Goal: Task Accomplishment & Management: Use online tool/utility

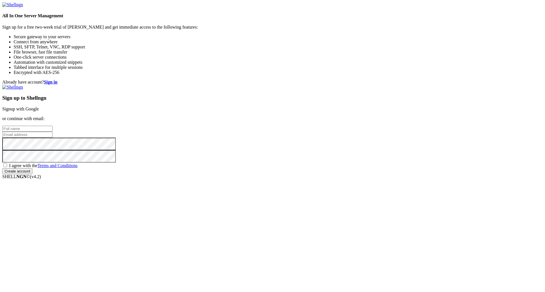
click at [39, 107] on link "Signup with Google" at bounding box center [20, 109] width 37 height 5
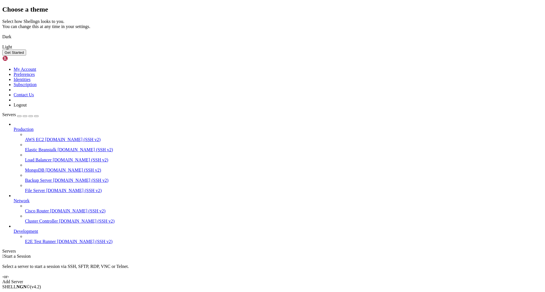
click at [2, 33] on img at bounding box center [2, 33] width 0 height 0
click at [26, 56] on button "Get Started" at bounding box center [14, 53] width 24 height 6
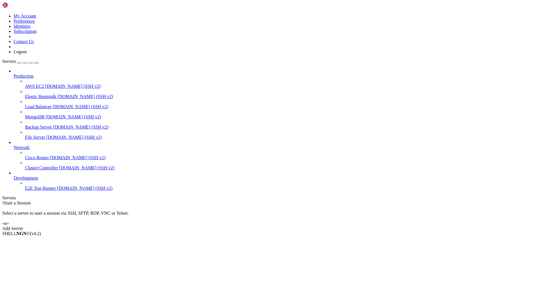
click at [45, 84] on span "[DOMAIN_NAME] (SSH v2)" at bounding box center [73, 86] width 56 height 5
click at [311, 226] on link "Add Server" at bounding box center [272, 228] width 540 height 5
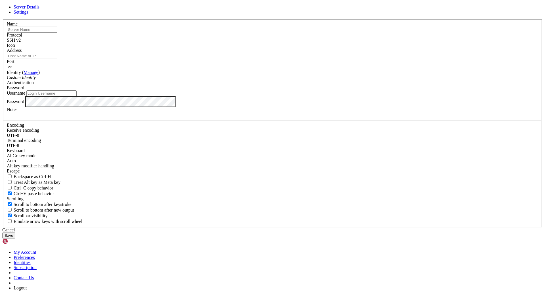
click at [57, 33] on input "text" at bounding box center [32, 30] width 50 height 6
click at [28, 14] on span "Settings" at bounding box center [21, 12] width 15 height 5
click at [39, 9] on span "Server Details" at bounding box center [27, 7] width 26 height 5
click at [109, 131] on div "Server Details Settings Name Protocol SSH v2 Icon" at bounding box center [272, 122] width 540 height 234
click at [2, 19] on icon at bounding box center [2, 19] width 0 height 0
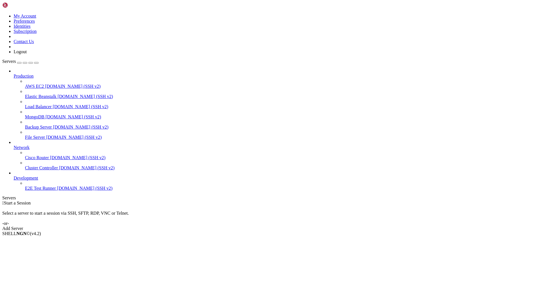
click at [19, 63] on div "button" at bounding box center [19, 63] width 0 height 0
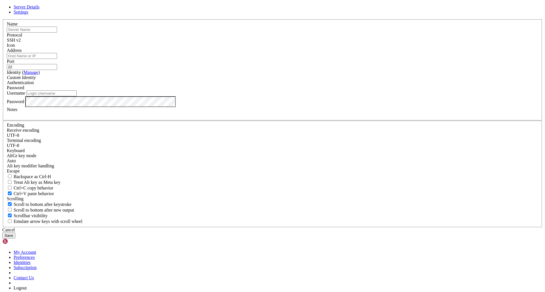
click at [43, 21] on div "Server Details Settings Name Protocol SSH v2 Icon" at bounding box center [272, 122] width 540 height 234
drag, startPoint x: 173, startPoint y: 47, endPoint x: 227, endPoint y: 43, distance: 54.3
click at [175, 49] on div "Server Details Settings Name Protocol SSH v2 Icon" at bounding box center [272, 122] width 540 height 234
click at [57, 33] on input "text" at bounding box center [32, 30] width 50 height 6
paste input "[DOMAIN_NAME]"
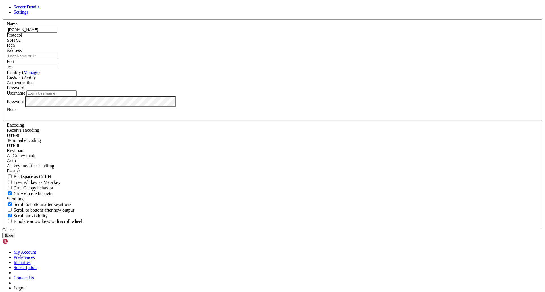
type input "[DOMAIN_NAME]"
click at [57, 59] on input "Address" at bounding box center [32, 56] width 50 height 6
drag, startPoint x: 222, startPoint y: 92, endPoint x: 163, endPoint y: 94, distance: 59.3
click at [163, 94] on div "Server Details Settings Name [DOMAIN_NAME] Protocol SSH v2 Icon" at bounding box center [272, 122] width 540 height 234
click at [57, 59] on input "Address" at bounding box center [32, 56] width 50 height 6
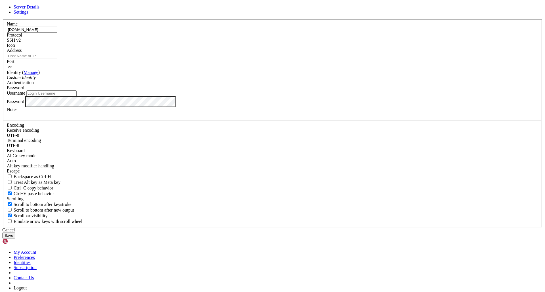
paste input "[DOMAIN_NAME]"
type input "[DOMAIN_NAME]"
click at [57, 70] on input "22" at bounding box center [32, 67] width 50 height 6
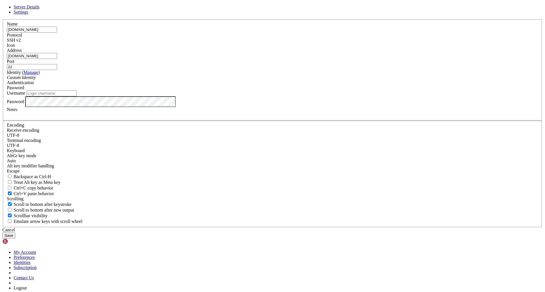
paste input "20"
type input "2220"
click at [243, 80] on div "Custom Identity" at bounding box center [272, 77] width 531 height 5
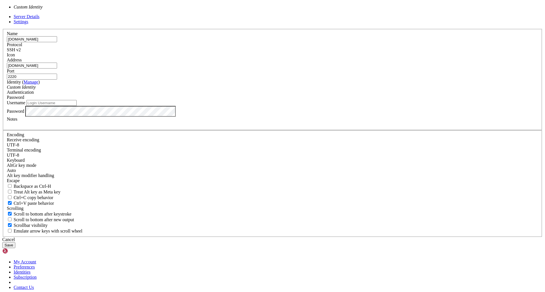
click at [305, 100] on div "Authentication Password" at bounding box center [272, 95] width 531 height 10
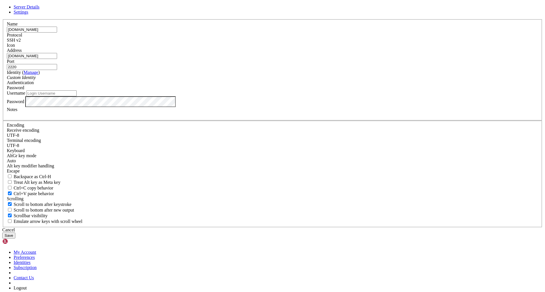
click at [77, 96] on input "Username" at bounding box center [51, 93] width 50 height 6
type input "bandit0"
click at [2, 233] on button "Save" at bounding box center [8, 236] width 13 height 6
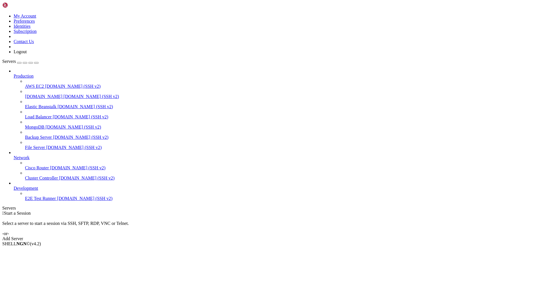
drag, startPoint x: 35, startPoint y: 69, endPoint x: 47, endPoint y: 68, distance: 11.4
click at [35, 94] on link "[DOMAIN_NAME] [DOMAIN_NAME] (SSH v2)" at bounding box center [283, 96] width 517 height 5
drag, startPoint x: 312, startPoint y: 101, endPoint x: 138, endPoint y: 85, distance: 174.3
click at [196, 211] on div " Start a Session Select a server to start a session via SSH, SFTP, RDP, VNC or…" at bounding box center [272, 226] width 540 height 31
click at [38, 94] on span "[DOMAIN_NAME]" at bounding box center [43, 96] width 37 height 5
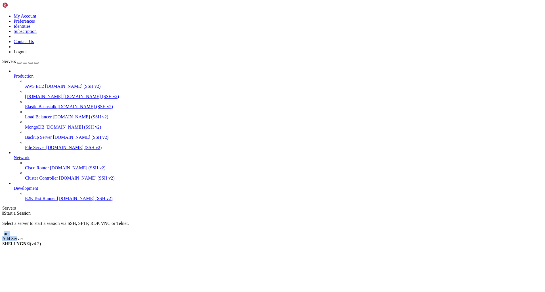
click at [38, 94] on span "[DOMAIN_NAME]" at bounding box center [43, 96] width 37 height 5
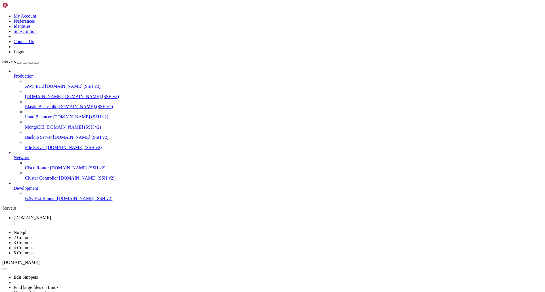
click at [38, 94] on span "[DOMAIN_NAME]" at bounding box center [43, 96] width 37 height 5
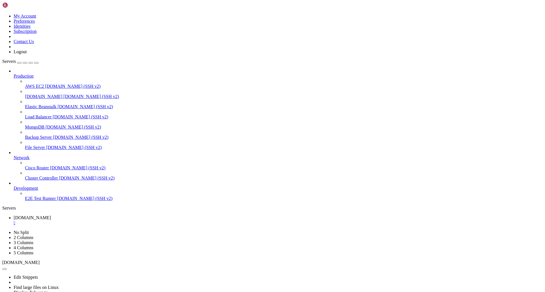
scroll to position [0, 0]
copy x-row "ZjLjTmM6FvvyRnrb2rfNWOZOTa6ip5If"
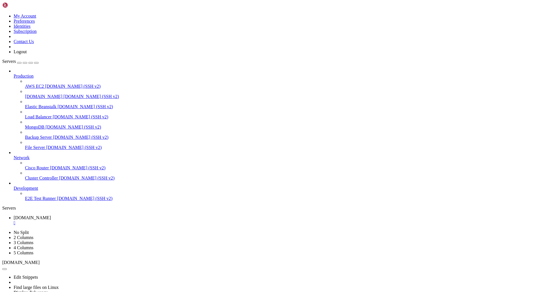
drag, startPoint x: 59, startPoint y: 113, endPoint x: 181, endPoint y: 74, distance: 128.0
click at [181, 74] on body "Loading... My Account Preferences Identities Subscription Contact Us Logout Ser…" at bounding box center [272, 192] width 540 height 380
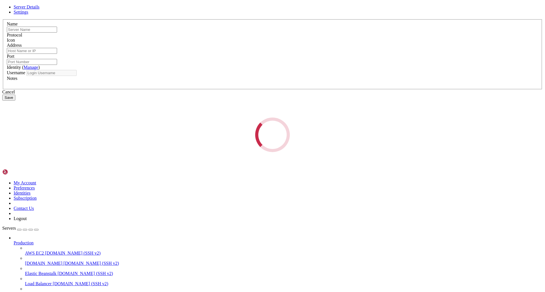
type input "[DOMAIN_NAME]"
type input "2220"
type input "bandit0"
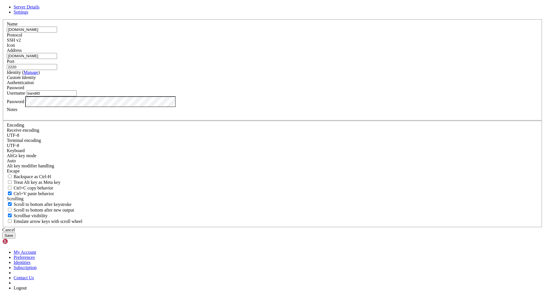
click at [170, 172] on div "Server Details Settings Name [DOMAIN_NAME] Protocol SSH v2 Icon" at bounding box center [272, 122] width 540 height 234
click at [77, 96] on input "bandit0" at bounding box center [51, 93] width 50 height 6
click at [2, 233] on button "Save" at bounding box center [8, 236] width 13 height 6
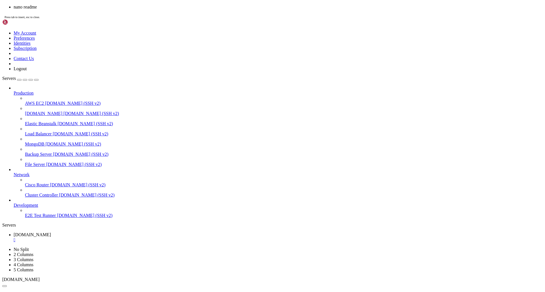
scroll to position [217, 0]
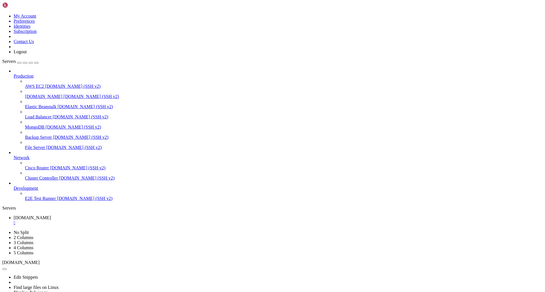
copy x-row "ZjLjTmM6FvvyRnrb2rfNWOZOTa6ip5If"
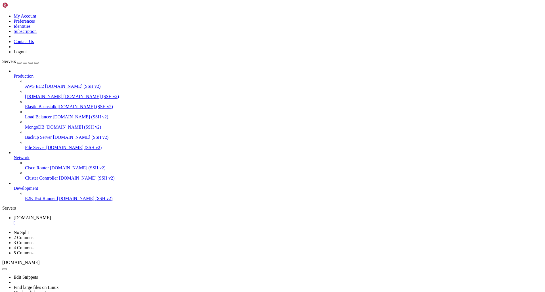
scroll to position [241, 0]
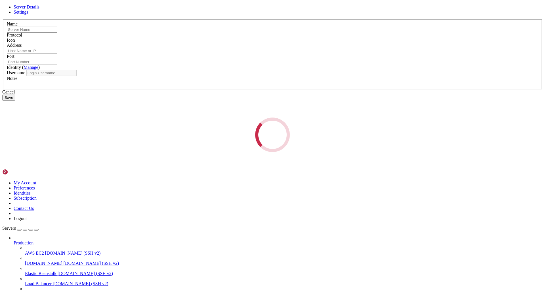
type input "[DOMAIN_NAME]"
type input "2220"
type input "bandit0"
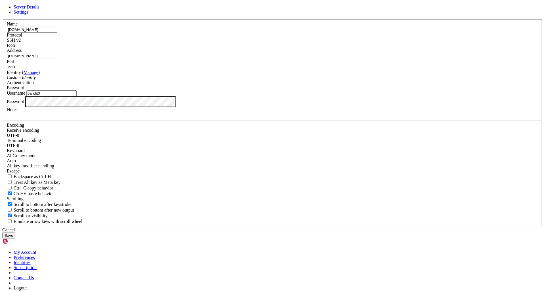
click at [148, 172] on div "Server Details Settings Name [DOMAIN_NAME] Protocol SSH v2 Icon" at bounding box center [272, 122] width 540 height 234
click at [15, 233] on button "Save" at bounding box center [8, 236] width 13 height 6
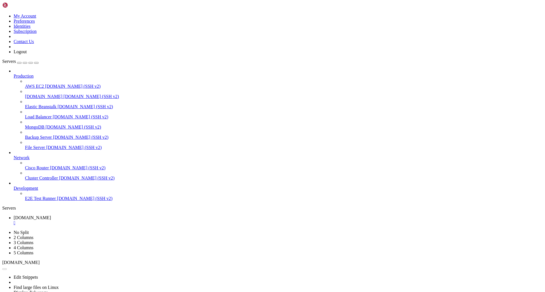
drag, startPoint x: 240, startPoint y: 441, endPoint x: 165, endPoint y: 414, distance: 79.0
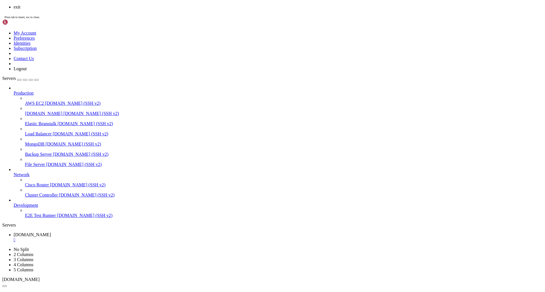
scroll to position [482, 0]
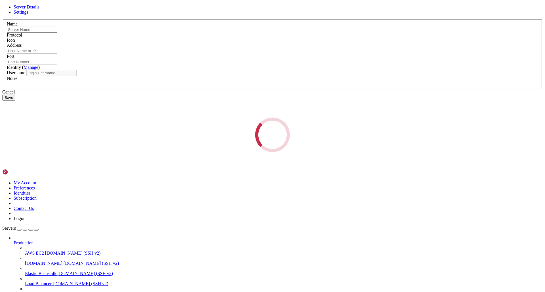
type input "[DOMAIN_NAME]"
type input "2220"
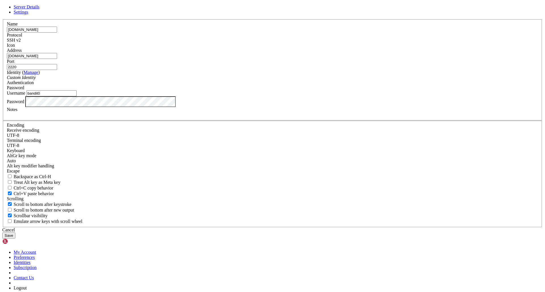
click at [77, 96] on input "bandit0" at bounding box center [51, 93] width 50 height 6
type input "bandit1"
click at [2, 233] on button "Save" at bounding box center [8, 236] width 13 height 6
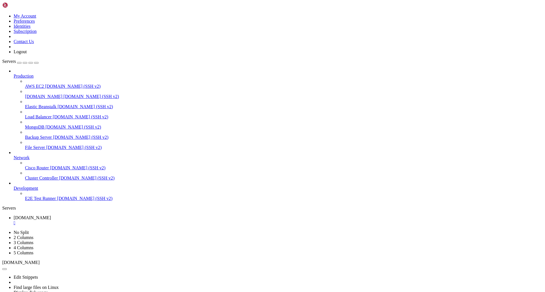
scroll to position [0, 0]
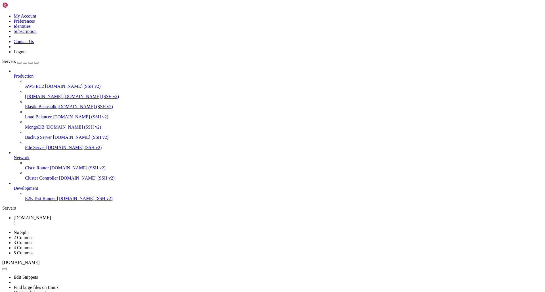
copy x-row "263JGJPfgU6LtdEvgfWU1XP5yac29mFx"
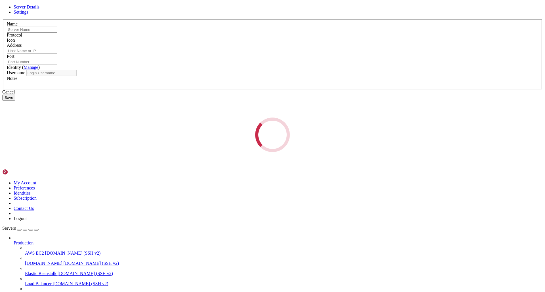
type input "[DOMAIN_NAME]"
type input "2220"
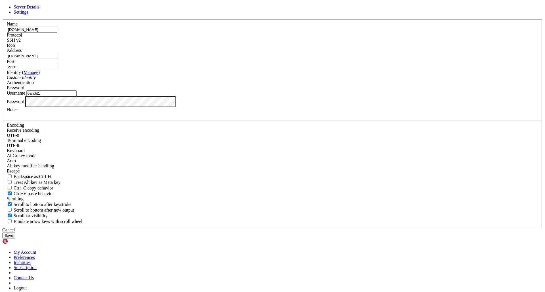
click at [77, 96] on input "bandit1" at bounding box center [51, 93] width 50 height 6
type input "bandit2"
click at [166, 169] on div "Server Details Settings Name [DOMAIN_NAME] Protocol SSH v2 Icon" at bounding box center [272, 122] width 540 height 234
click at [15, 233] on button "Save" at bounding box center [8, 236] width 13 height 6
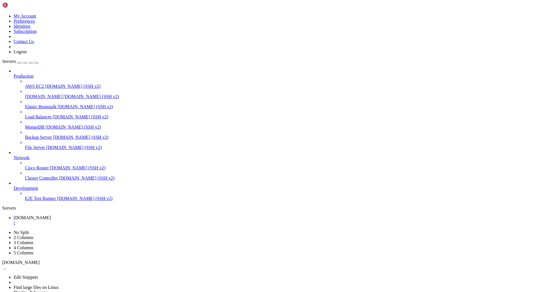
drag, startPoint x: 299, startPoint y: 94, endPoint x: 219, endPoint y: 69, distance: 83.7
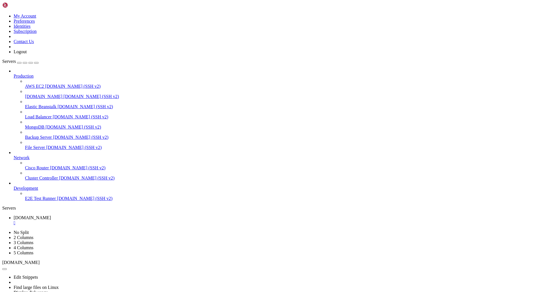
scroll to position [260, 0]
copy x-row "MNk8KNH3Usiio41PRUEoDFPqfxLPlSmx"
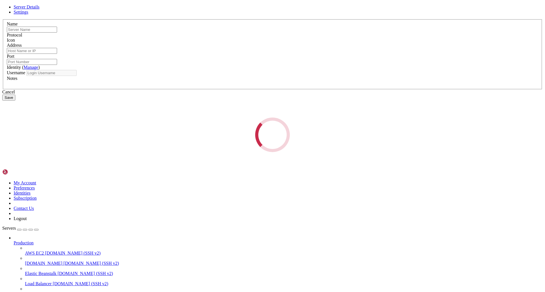
type input "[DOMAIN_NAME]"
type input "2220"
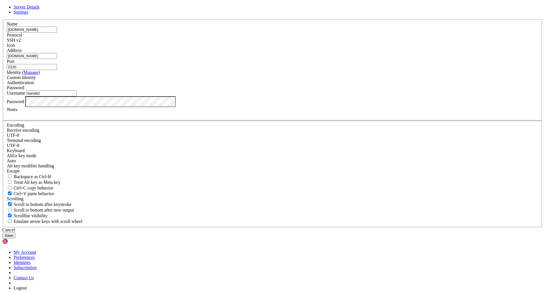
drag, startPoint x: 321, startPoint y: 116, endPoint x: 317, endPoint y: 117, distance: 4.1
click at [57, 70] on input "2220" at bounding box center [32, 67] width 50 height 6
drag, startPoint x: 250, startPoint y: 158, endPoint x: 258, endPoint y: 157, distance: 8.3
click at [77, 96] on input "bandit2" at bounding box center [51, 93] width 50 height 6
type input "bandit3"
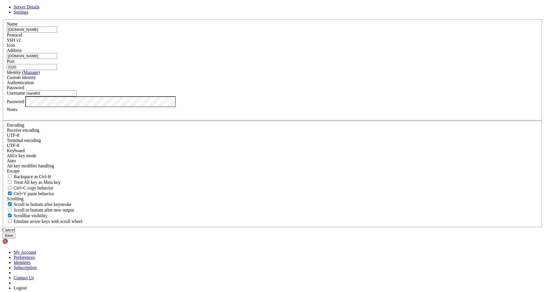
click at [2, 233] on button "Save" at bounding box center [8, 236] width 13 height 6
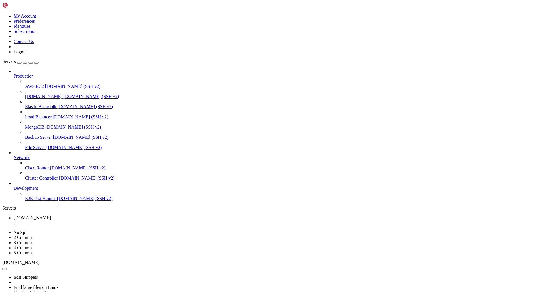
drag, startPoint x: 305, startPoint y: 87, endPoint x: 305, endPoint y: 97, distance: 10.2
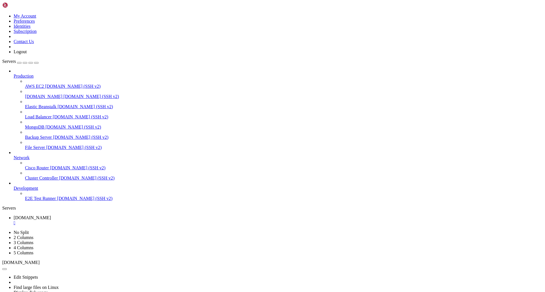
scroll to position [492, 0]
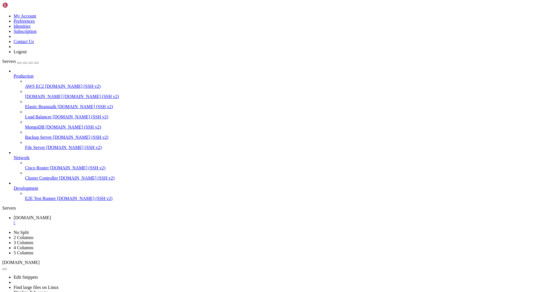
click at [40, 201] on div "Production AWS EC2 [DOMAIN_NAME] (SSH v2) [DOMAIN_NAME] [DOMAIN_NAME] (SSH v2) …" at bounding box center [272, 135] width 540 height 133
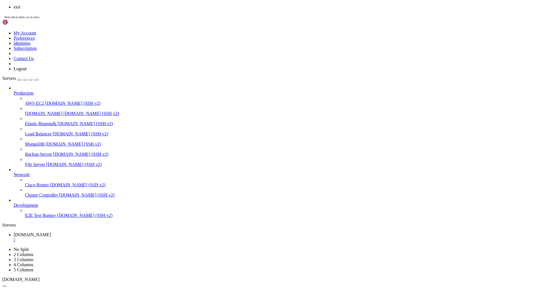
scroll to position [579, 0]
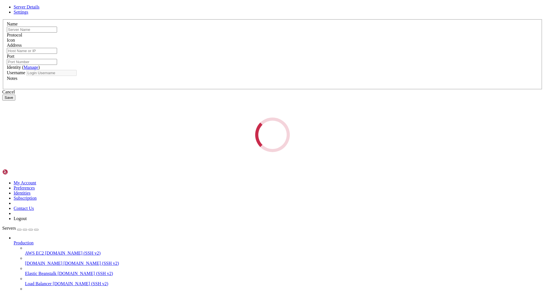
type input "[DOMAIN_NAME]"
type input "2220"
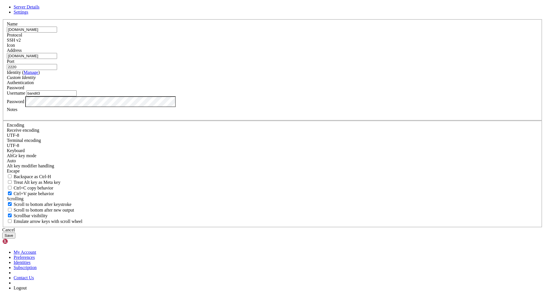
click at [77, 96] on input "bandit3" at bounding box center [51, 93] width 50 height 6
type input "bandit4"
click at [2, 233] on button "Save" at bounding box center [8, 236] width 13 height 6
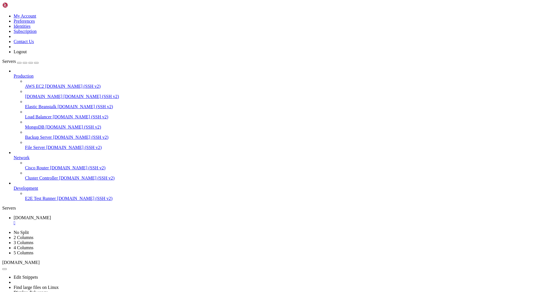
scroll to position [0, 0]
drag, startPoint x: 18, startPoint y: 485, endPoint x: 96, endPoint y: 485, distance: 78.3
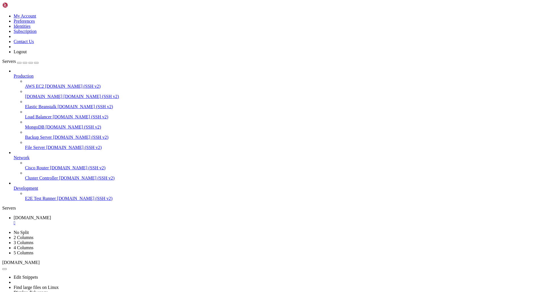
scroll to position [77, 0]
drag, startPoint x: 157, startPoint y: 388, endPoint x: 27, endPoint y: 389, distance: 130.5
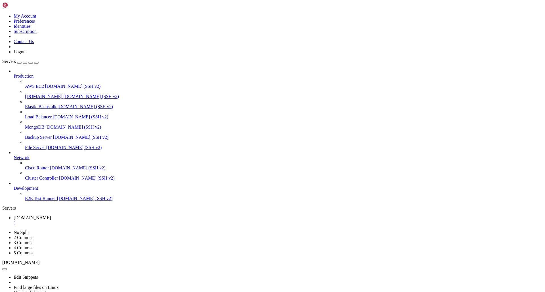
drag, startPoint x: 162, startPoint y: 392, endPoint x: 50, endPoint y: 387, distance: 112.1
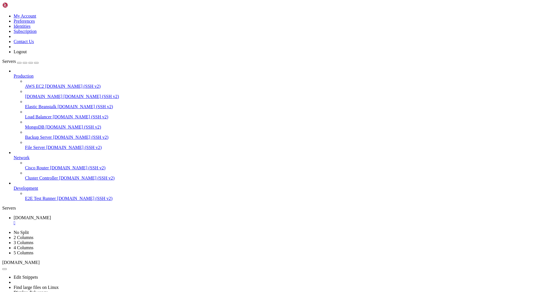
scroll to position [439, 0]
drag, startPoint x: 475, startPoint y: 530, endPoint x: 543, endPoint y: 342, distance: 199.7
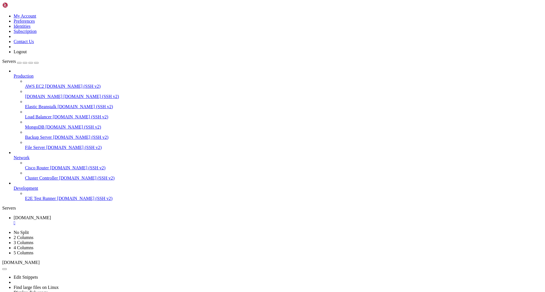
drag, startPoint x: 474, startPoint y: 411, endPoint x: 540, endPoint y: 602, distance: 202.7
drag, startPoint x: 29, startPoint y: 380, endPoint x: 44, endPoint y: 380, distance: 15.3
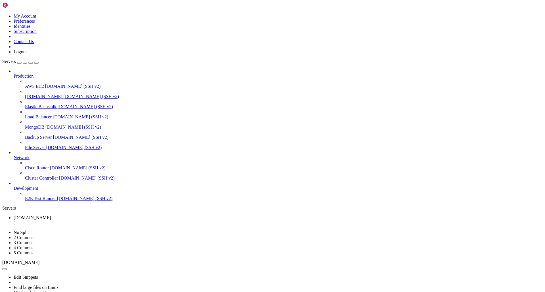
drag, startPoint x: 32, startPoint y: 521, endPoint x: 6, endPoint y: 479, distance: 49.9
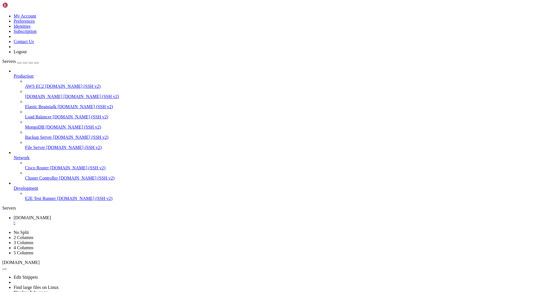
drag, startPoint x: 146, startPoint y: 520, endPoint x: 10, endPoint y: 462, distance: 147.9
drag, startPoint x: 212, startPoint y: 518, endPoint x: 26, endPoint y: 475, distance: 190.5
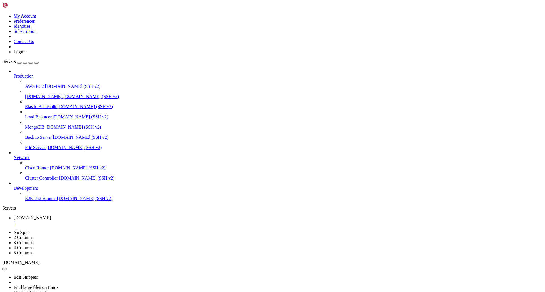
drag, startPoint x: 183, startPoint y: 523, endPoint x: 73, endPoint y: 495, distance: 113.2
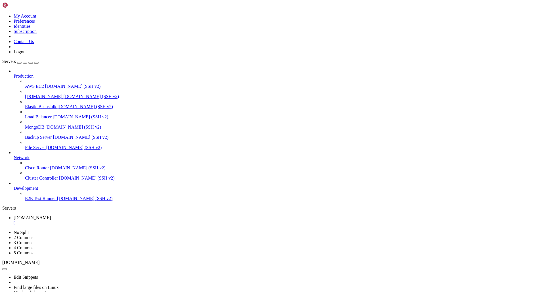
drag, startPoint x: 171, startPoint y: 524, endPoint x: 14, endPoint y: 473, distance: 165.9
drag, startPoint x: 231, startPoint y: 527, endPoint x: 32, endPoint y: 472, distance: 205.6
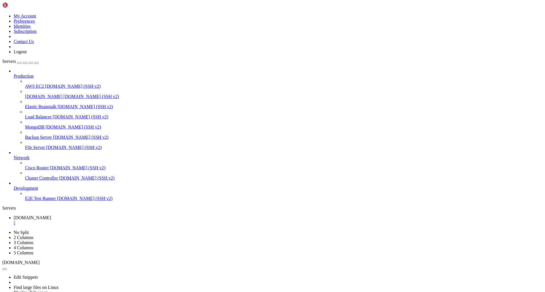
drag, startPoint x: 26, startPoint y: 489, endPoint x: 30, endPoint y: 489, distance: 4.3
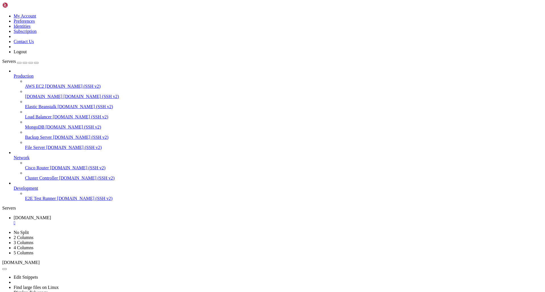
drag, startPoint x: 160, startPoint y: 481, endPoint x: 51, endPoint y: 477, distance: 109.3
drag, startPoint x: 140, startPoint y: 485, endPoint x: 127, endPoint y: 488, distance: 13.4
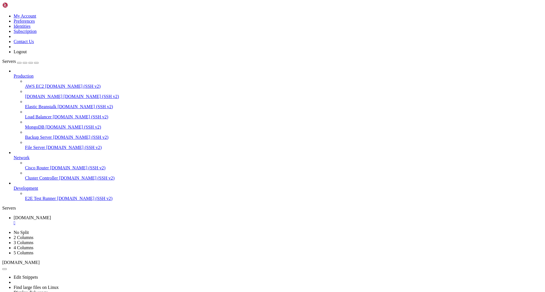
scroll to position [0, 0]
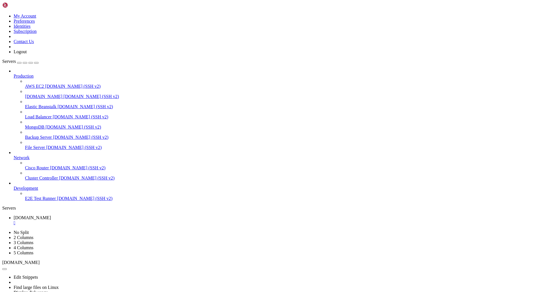
copy x-row "4oQYVPkxZOOEOO5pTW81FB8j8lxXGUQw"
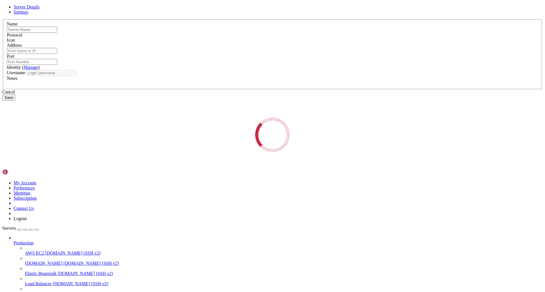
type input "[DOMAIN_NAME]"
type input "2220"
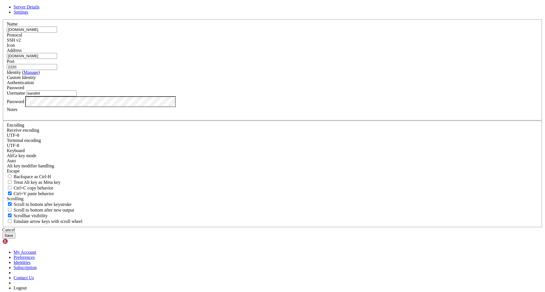
click at [77, 96] on input "bandit4" at bounding box center [51, 93] width 50 height 6
type input "bandit5"
click at [161, 176] on div "Server Details Settings Name [DOMAIN_NAME] Protocol SSH v2 Icon" at bounding box center [272, 122] width 540 height 234
click at [15, 233] on button "Save" at bounding box center [8, 236] width 13 height 6
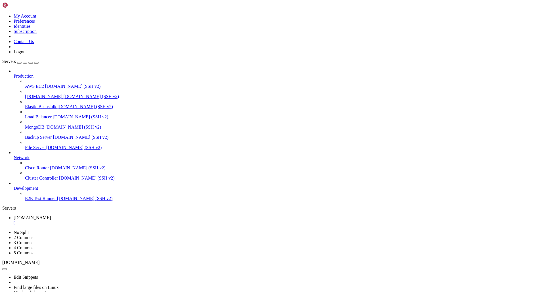
drag, startPoint x: 48, startPoint y: 333, endPoint x: 135, endPoint y: 334, distance: 86.5
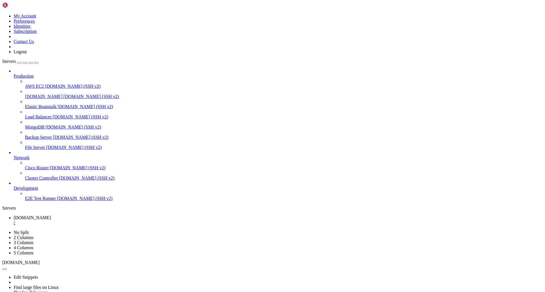
scroll to position [0, 0]
drag, startPoint x: 117, startPoint y: 437, endPoint x: 13, endPoint y: 339, distance: 142.9
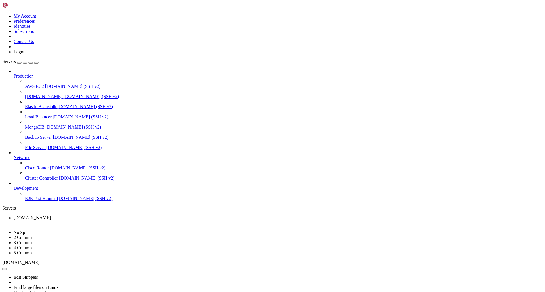
drag, startPoint x: 76, startPoint y: 396, endPoint x: 55, endPoint y: 349, distance: 51.5
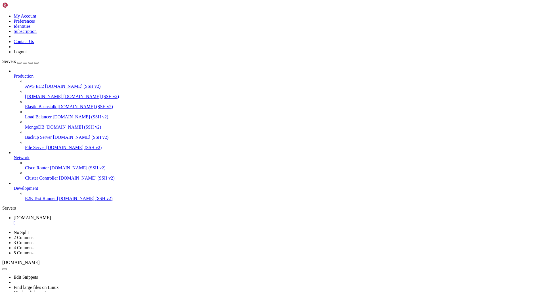
drag, startPoint x: 134, startPoint y: 362, endPoint x: 134, endPoint y: 368, distance: 6.6
